Goal: Information Seeking & Learning: Find specific fact

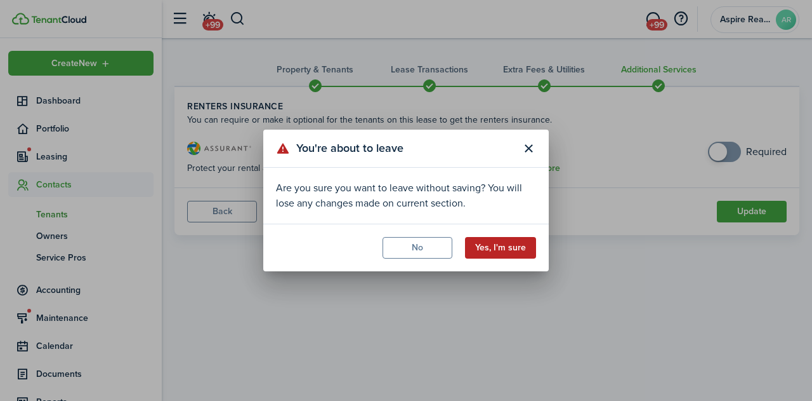
click at [492, 251] on button "Yes, I'm sure" at bounding box center [500, 248] width 71 height 22
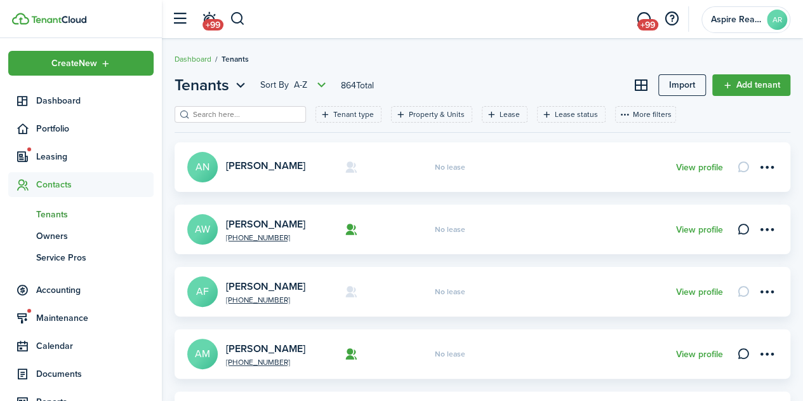
click at [225, 115] on input "search" at bounding box center [246, 115] width 112 height 12
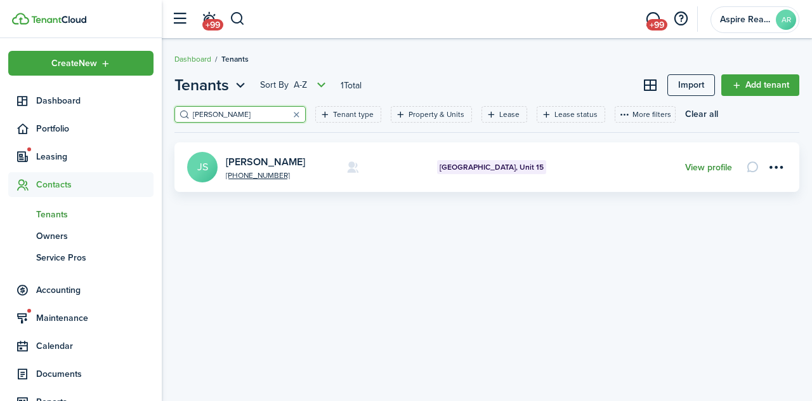
type input "[PERSON_NAME]"
click at [702, 166] on link "View profile" at bounding box center [708, 167] width 47 height 10
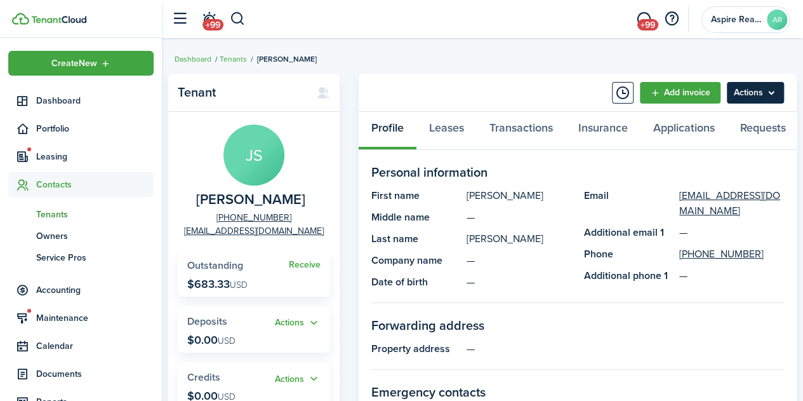
click at [770, 88] on menu-btn "Actions" at bounding box center [755, 93] width 57 height 22
click at [743, 341] on panel-main-description "—" at bounding box center [625, 348] width 317 height 15
drag, startPoint x: 808, startPoint y: 172, endPoint x: 494, endPoint y: 62, distance: 333.0
click at [494, 62] on breadcrumb "Dashboard Tenants [PERSON_NAME]" at bounding box center [483, 52] width 616 height 29
